Goal: Task Accomplishment & Management: Use online tool/utility

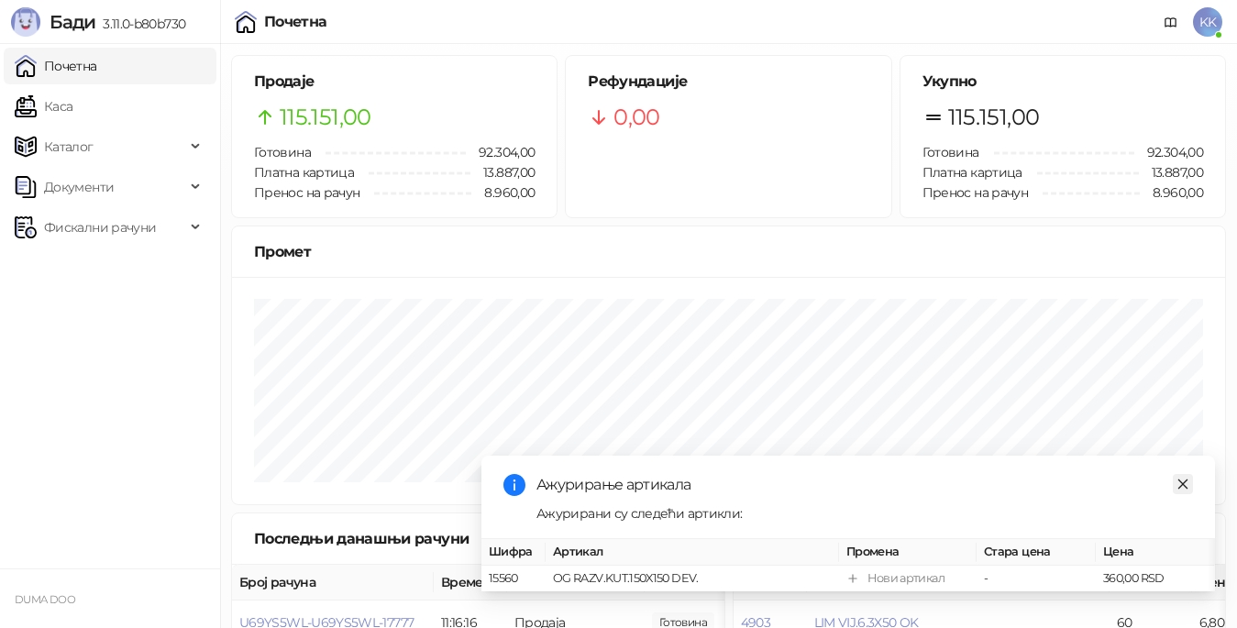
click at [1192, 474] on link "Close" at bounding box center [1183, 484] width 20 height 20
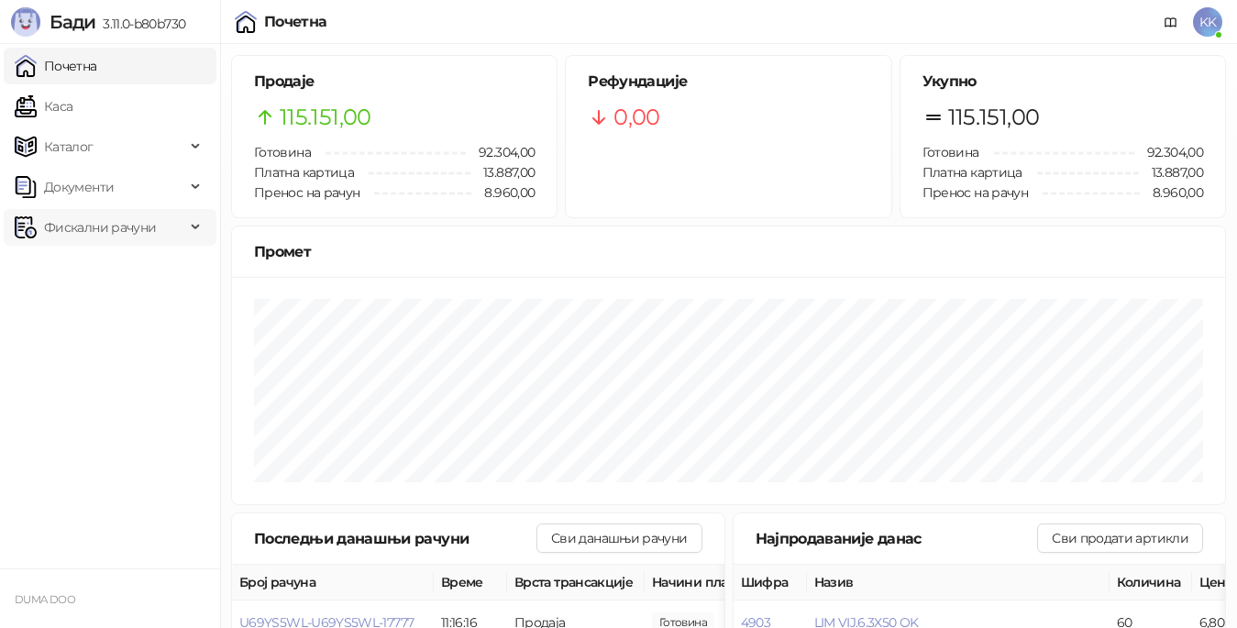
click at [116, 217] on span "Фискални рачуни" at bounding box center [100, 227] width 112 height 37
click at [106, 270] on link "Издати рачуни" at bounding box center [83, 267] width 123 height 37
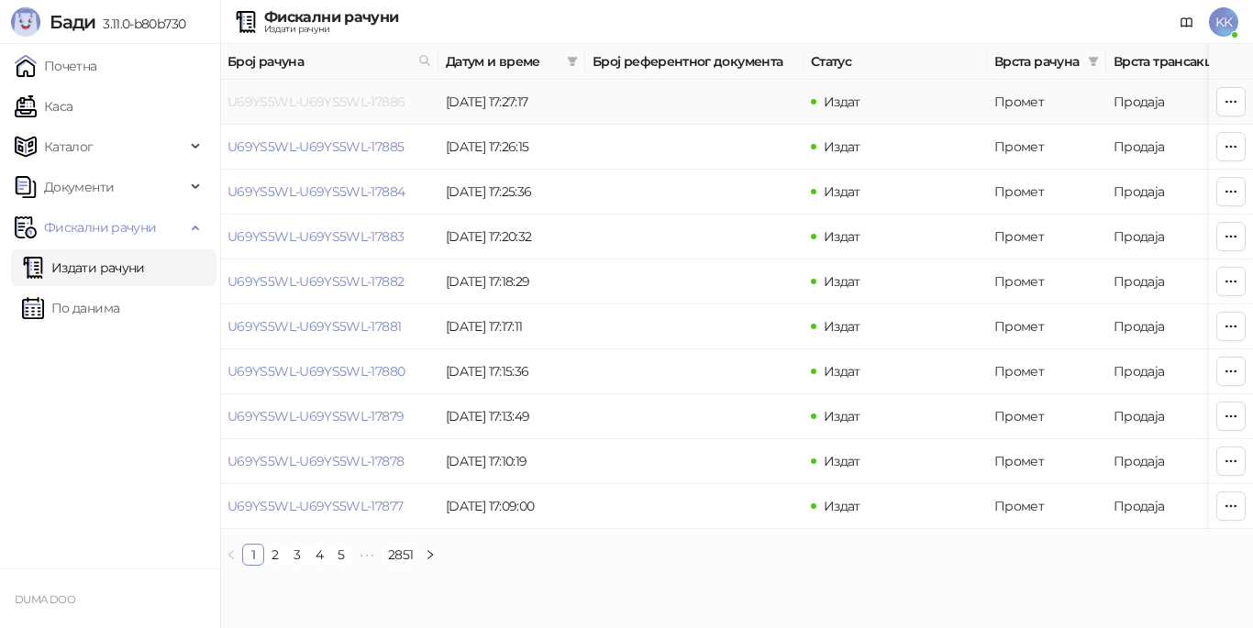
click at [366, 101] on link "U69YS5WL-U69YS5WL-17886" at bounding box center [315, 102] width 177 height 17
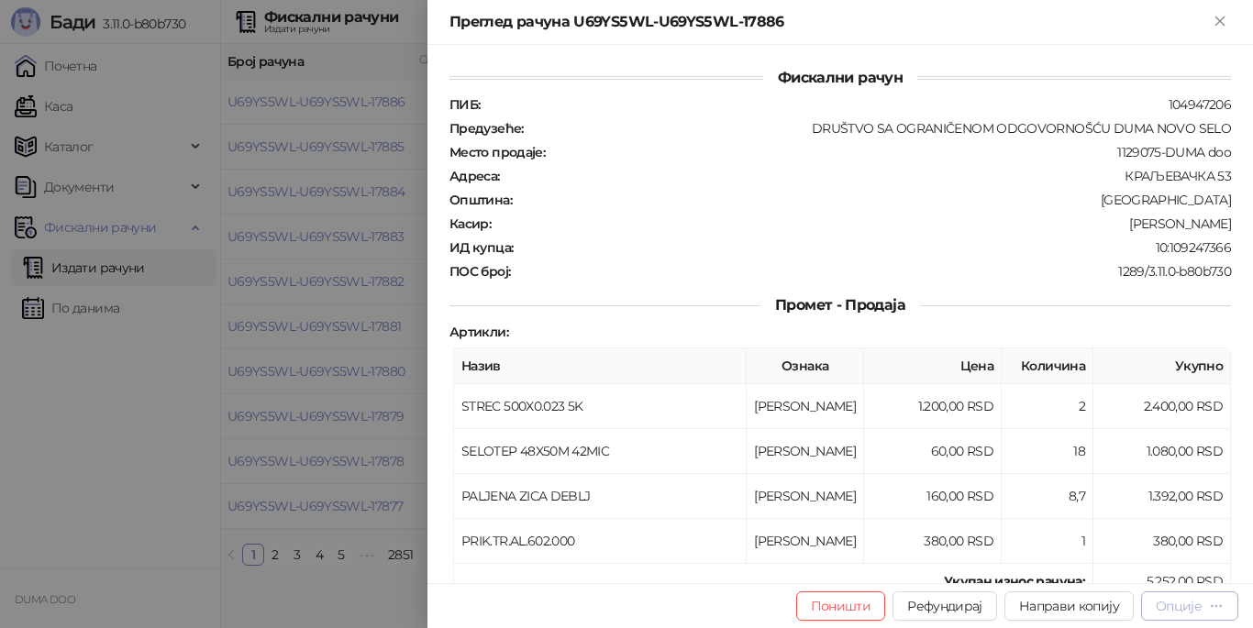
click at [1187, 604] on div "Опције" at bounding box center [1179, 606] width 46 height 17
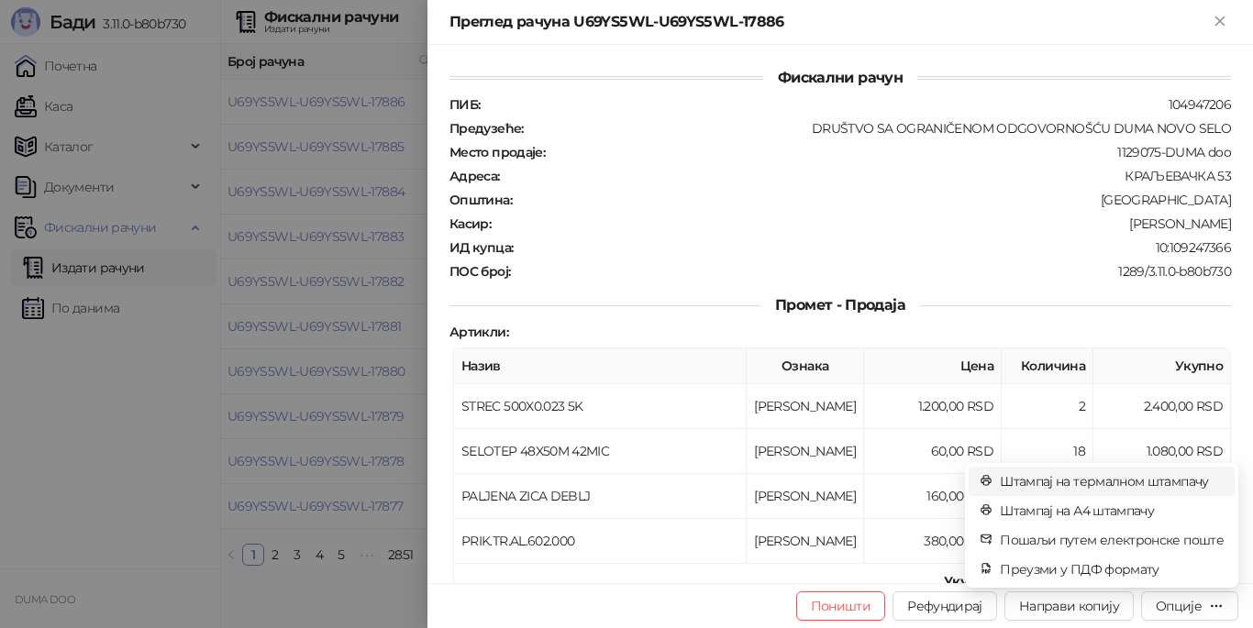
click at [1147, 480] on span "Штампај на термалном штампачу" at bounding box center [1112, 481] width 224 height 20
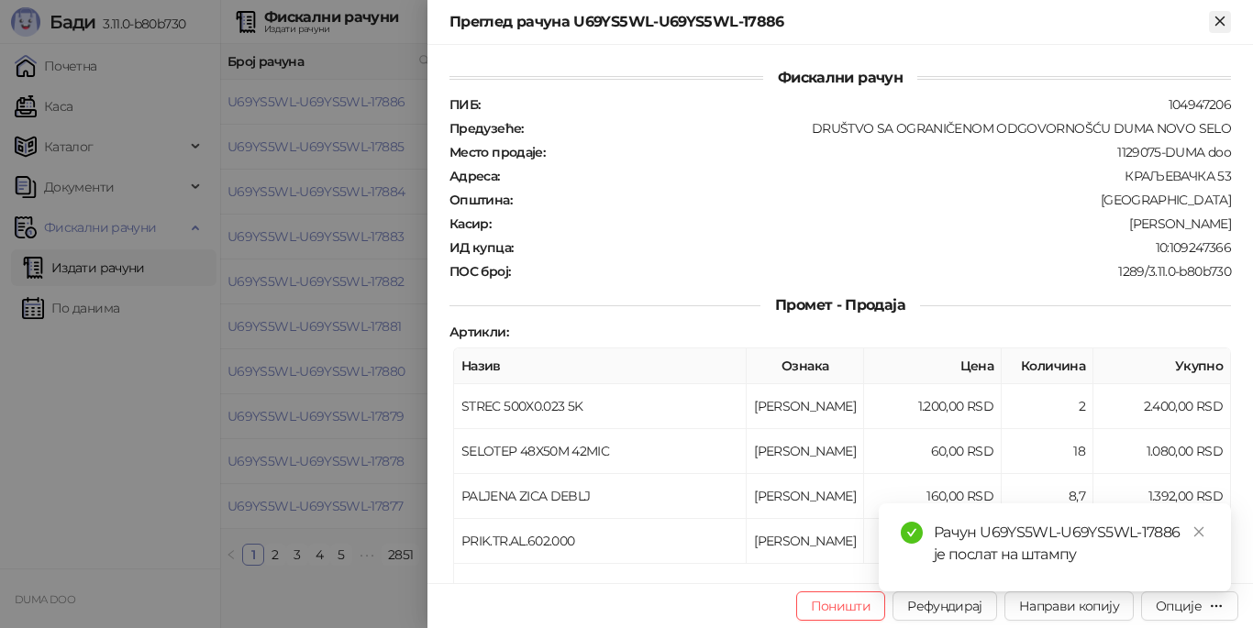
click at [1220, 23] on icon "Close" at bounding box center [1220, 21] width 17 height 17
